Goal: Navigation & Orientation: Understand site structure

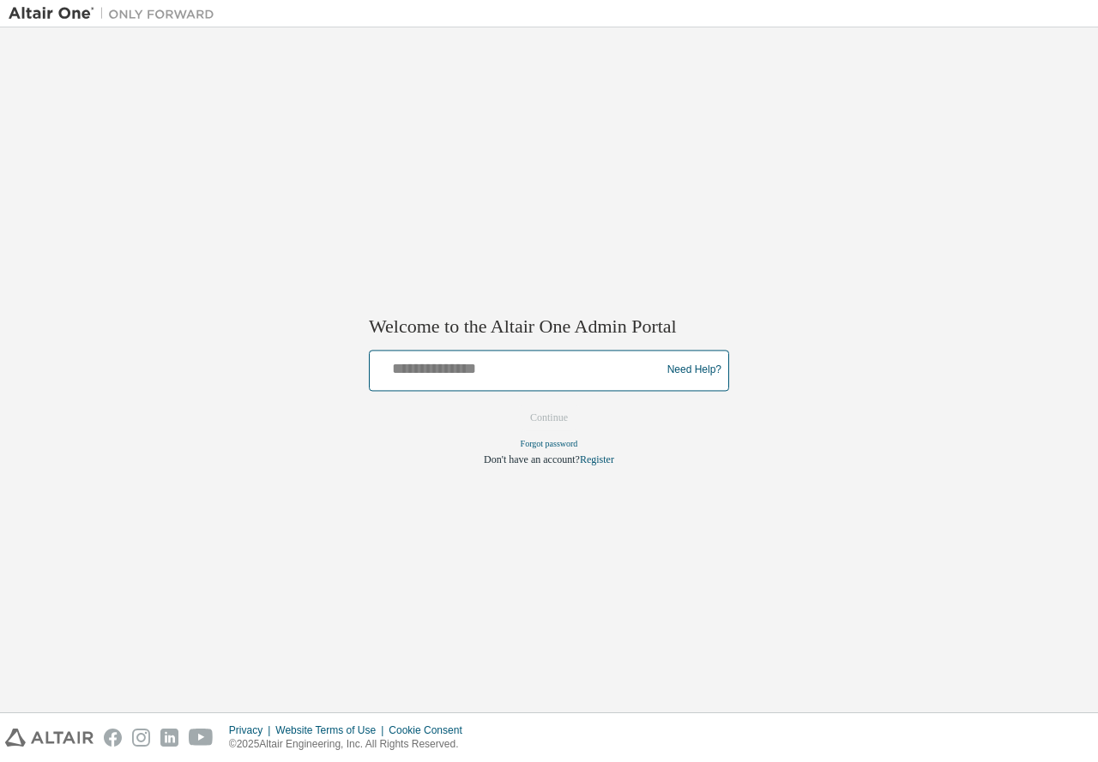
click at [422, 367] on input "text" at bounding box center [517, 366] width 282 height 25
type input "**********"
click at [453, 374] on input "**********" at bounding box center [517, 366] width 282 height 25
click at [539, 426] on button "Continue" at bounding box center [549, 418] width 74 height 26
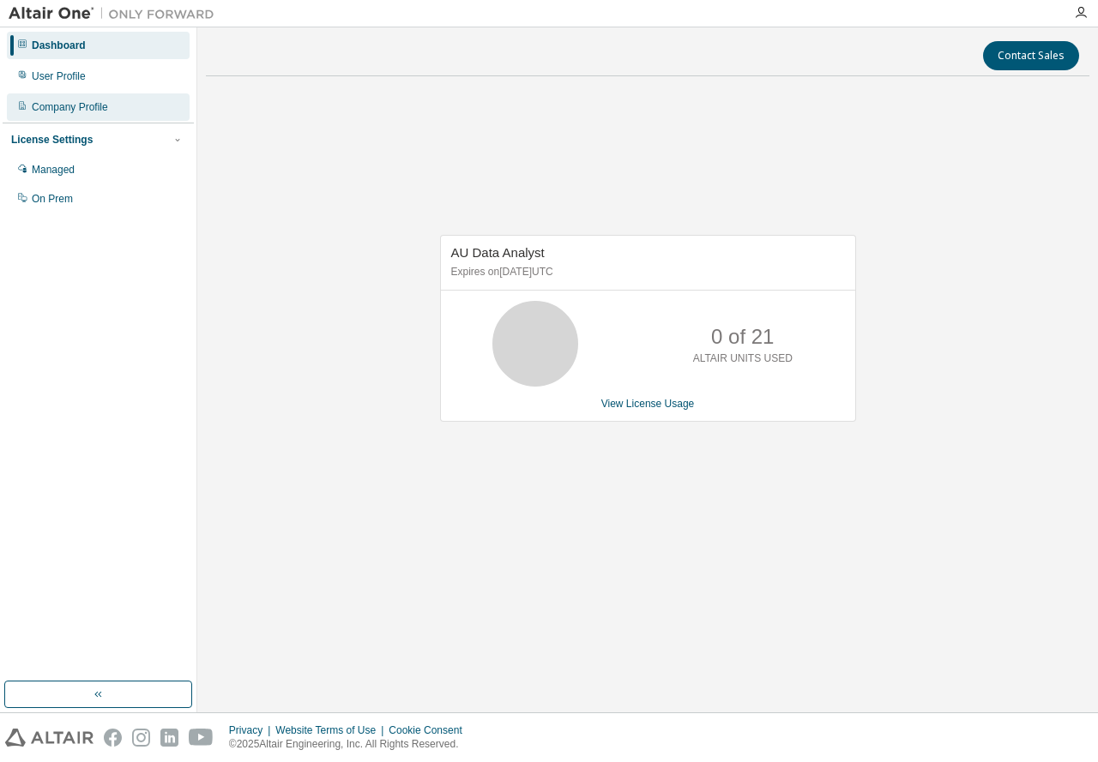
click at [74, 114] on div "Company Profile" at bounding box center [98, 106] width 183 height 27
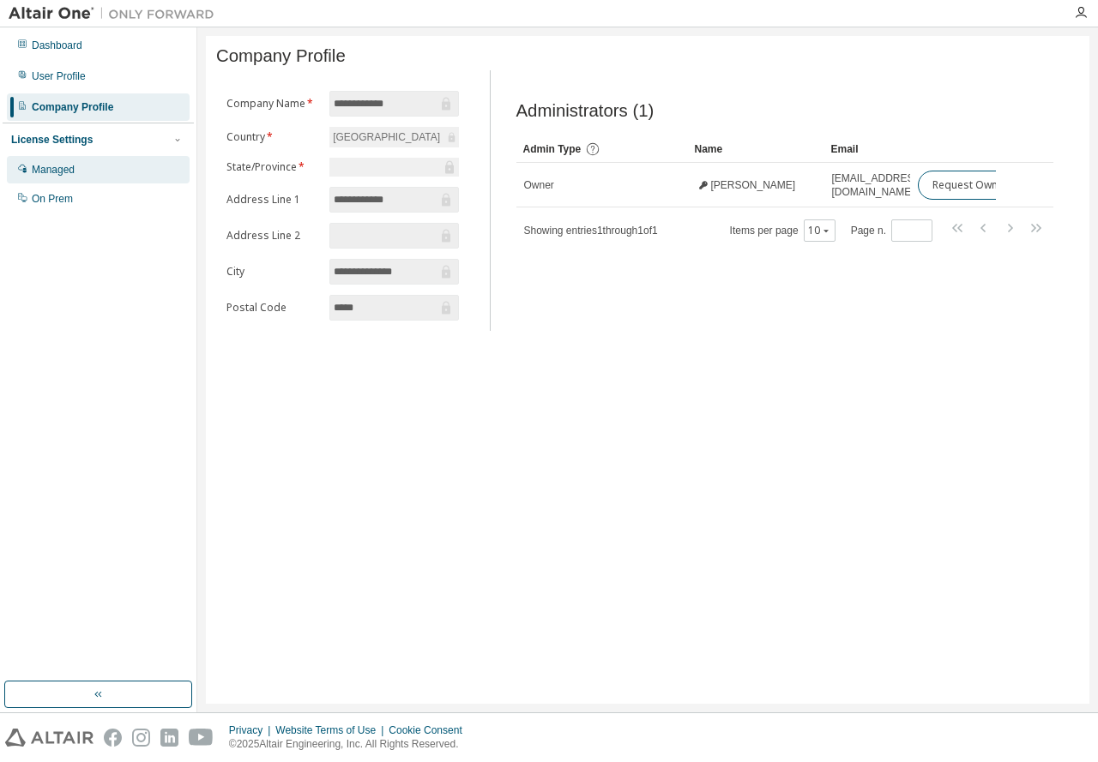
click at [70, 175] on div "Managed" at bounding box center [53, 170] width 43 height 14
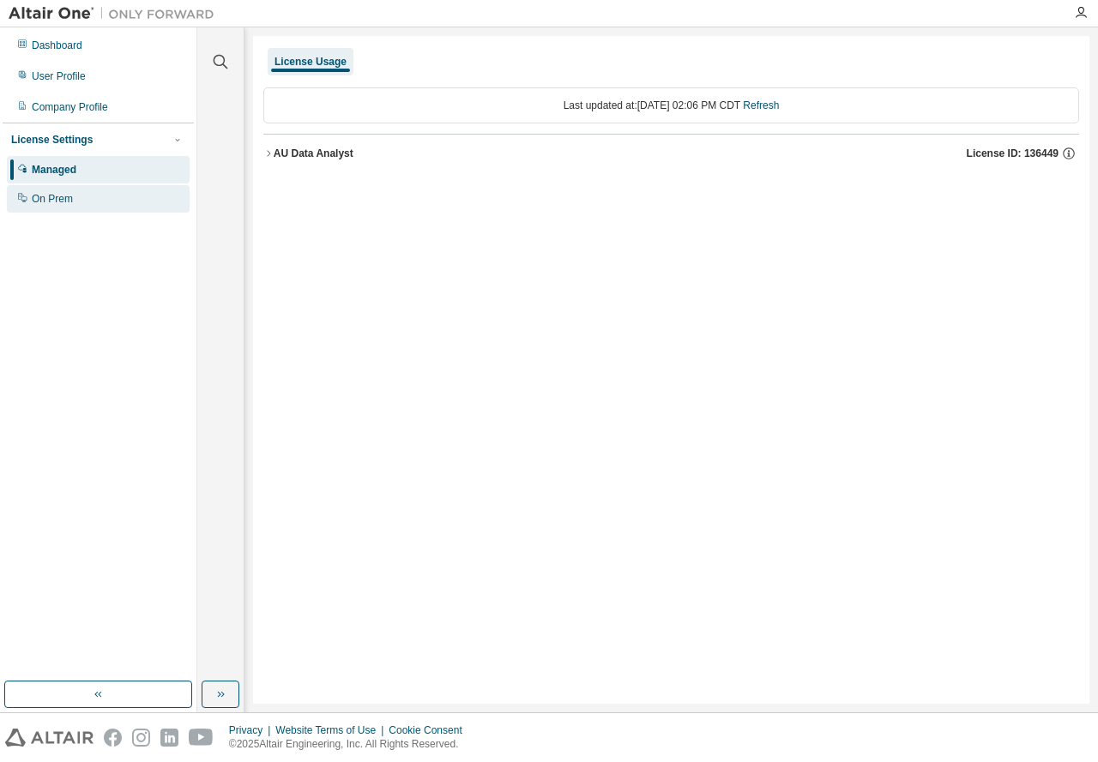
click at [58, 202] on div "On Prem" at bounding box center [52, 199] width 41 height 14
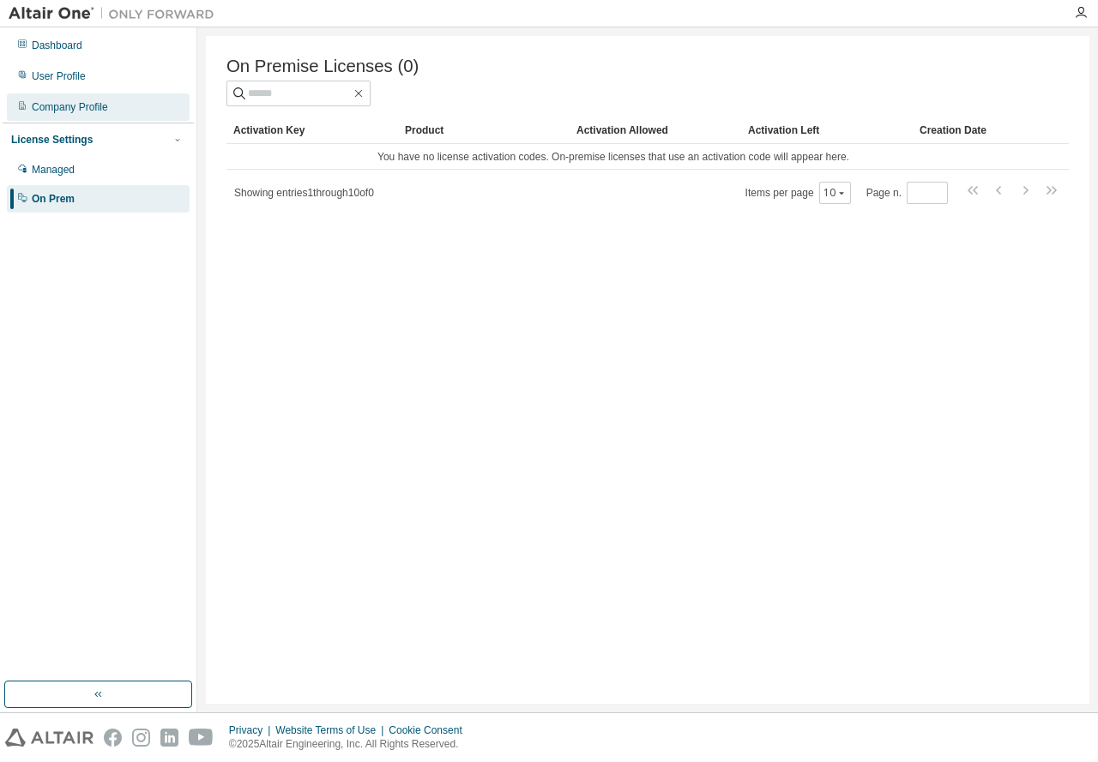
click at [40, 106] on div "Company Profile" at bounding box center [70, 107] width 76 height 14
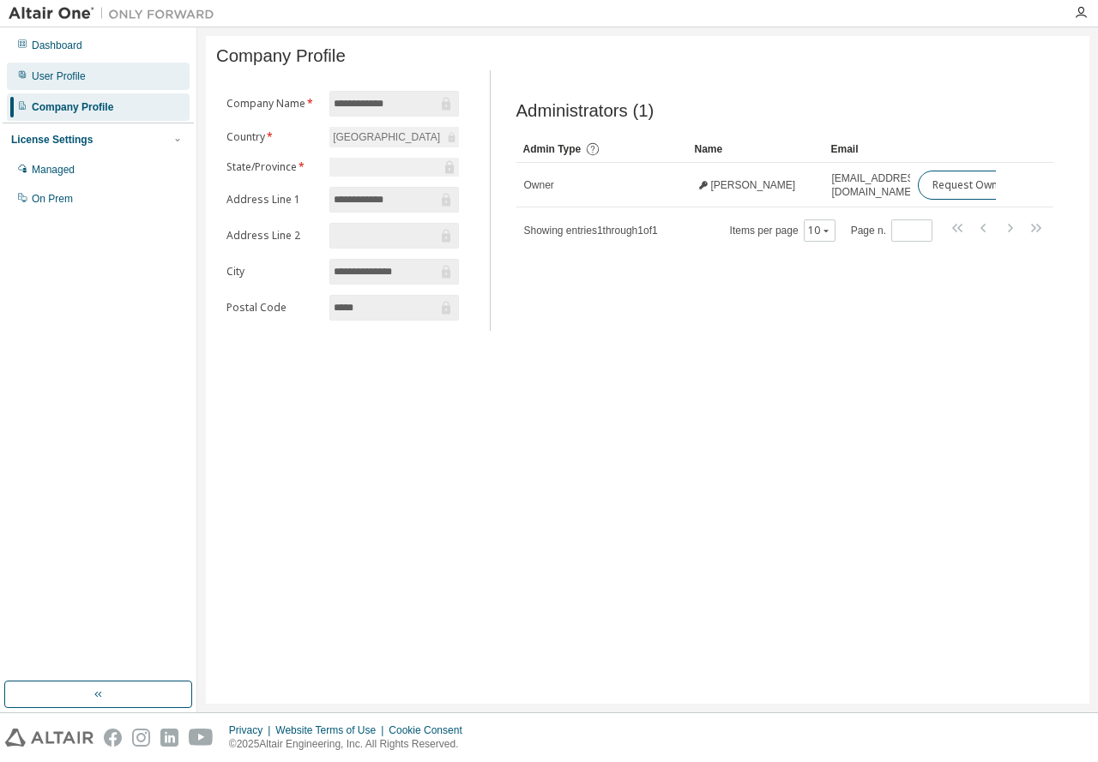
click at [41, 80] on div "User Profile" at bounding box center [59, 76] width 54 height 14
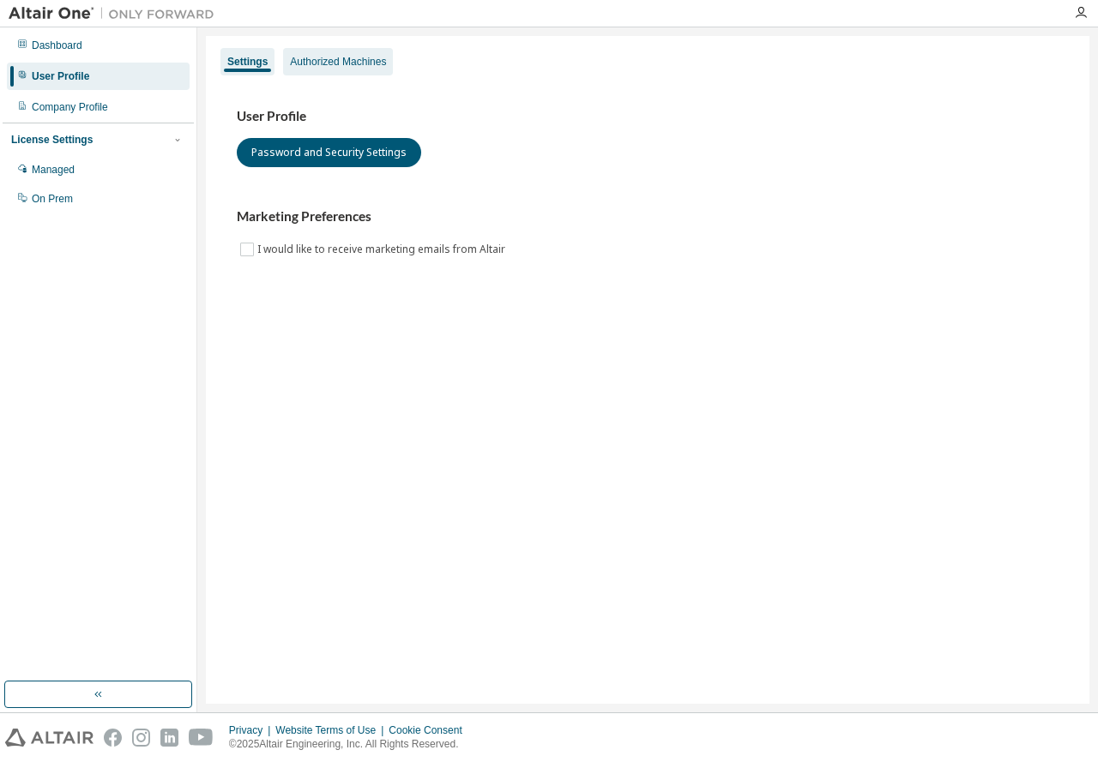
click at [308, 65] on div "Authorized Machines" at bounding box center [338, 62] width 96 height 14
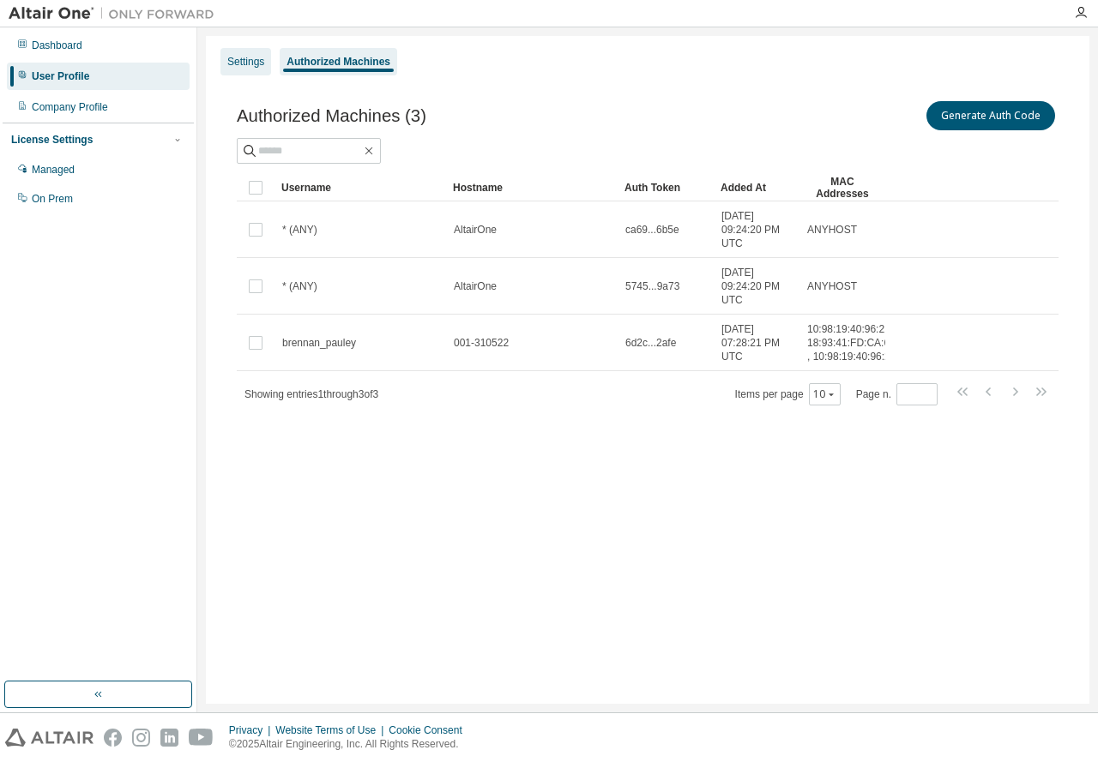
click at [250, 62] on div "Settings" at bounding box center [245, 62] width 37 height 14
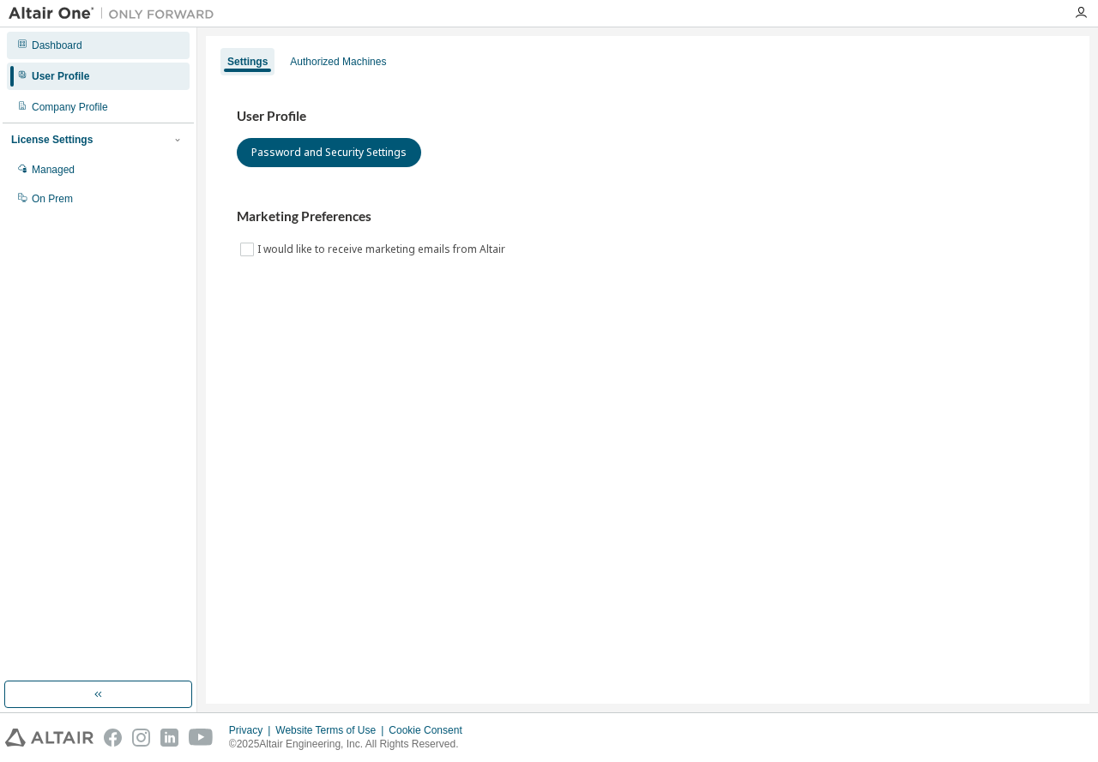
click at [61, 47] on div "Dashboard" at bounding box center [57, 46] width 51 height 14
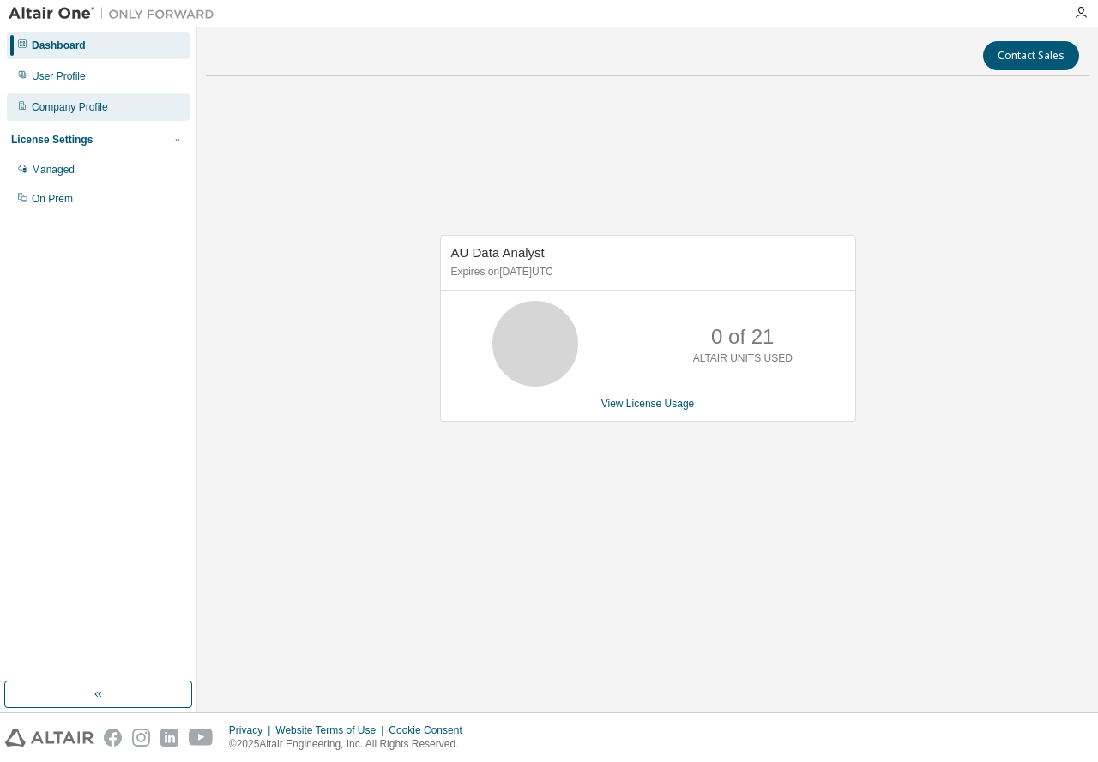
click at [65, 116] on div "Company Profile" at bounding box center [98, 106] width 183 height 27
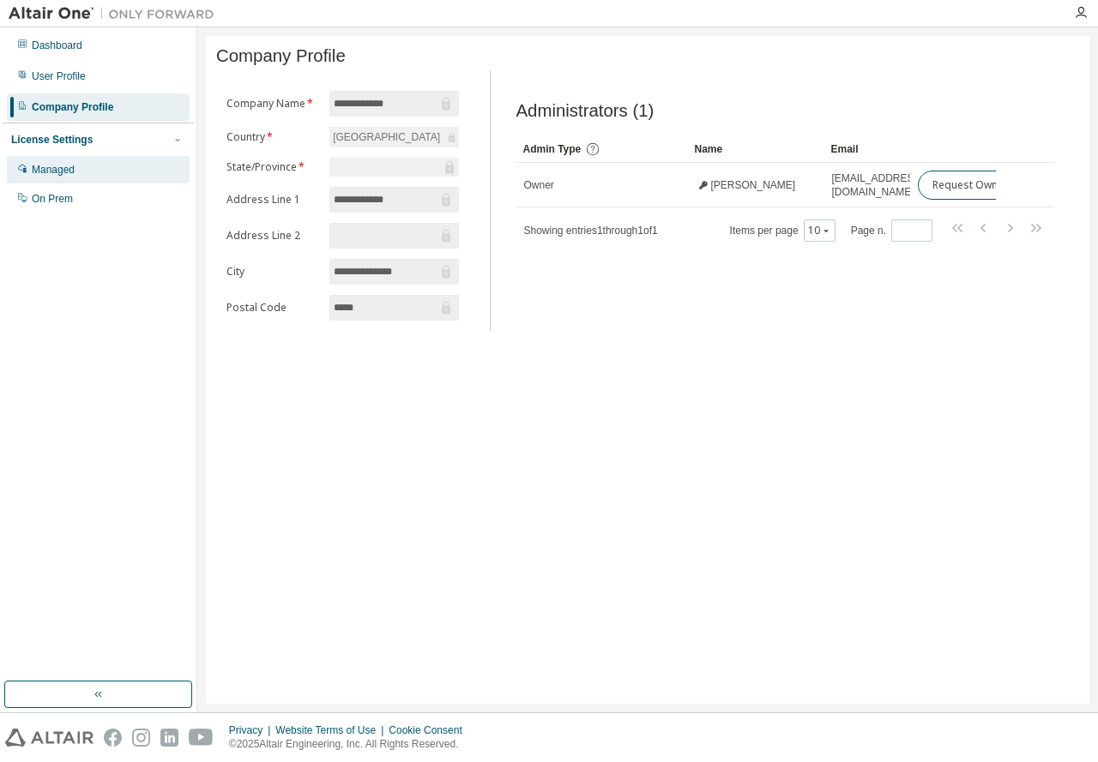
click at [68, 170] on div "Managed" at bounding box center [53, 170] width 43 height 14
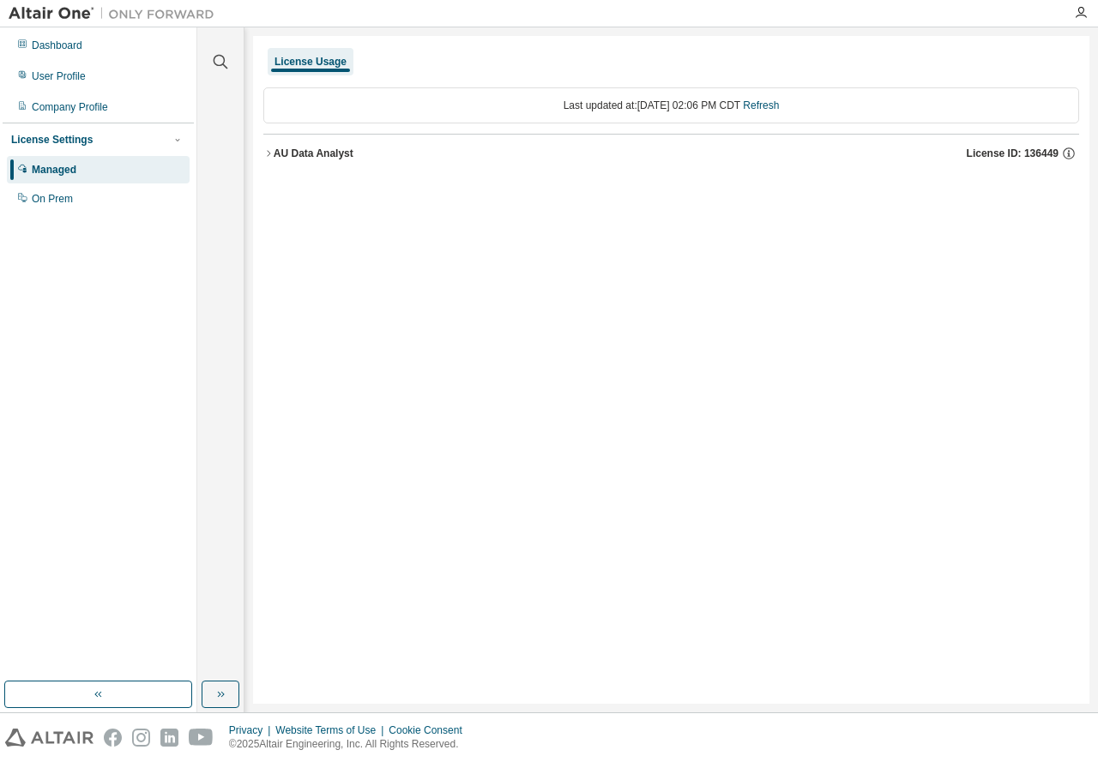
click at [270, 150] on icon "button" at bounding box center [268, 153] width 10 height 10
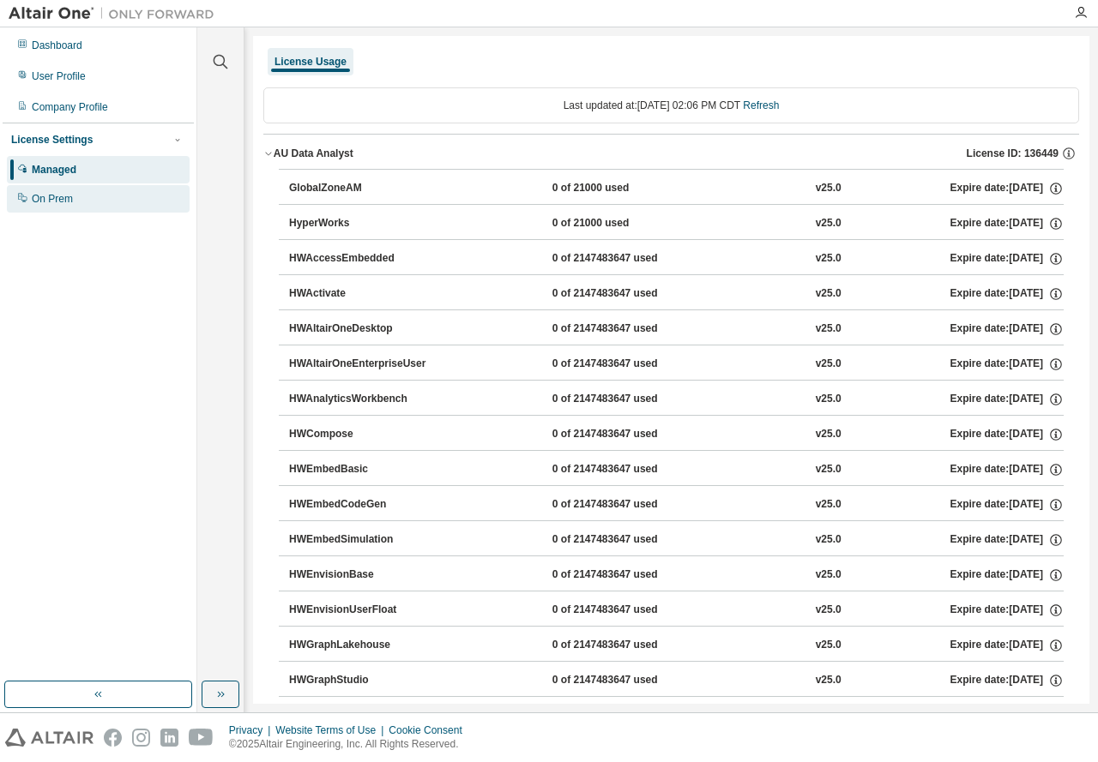
click at [52, 203] on div "On Prem" at bounding box center [52, 199] width 41 height 14
